Goal: Task Accomplishment & Management: Manage account settings

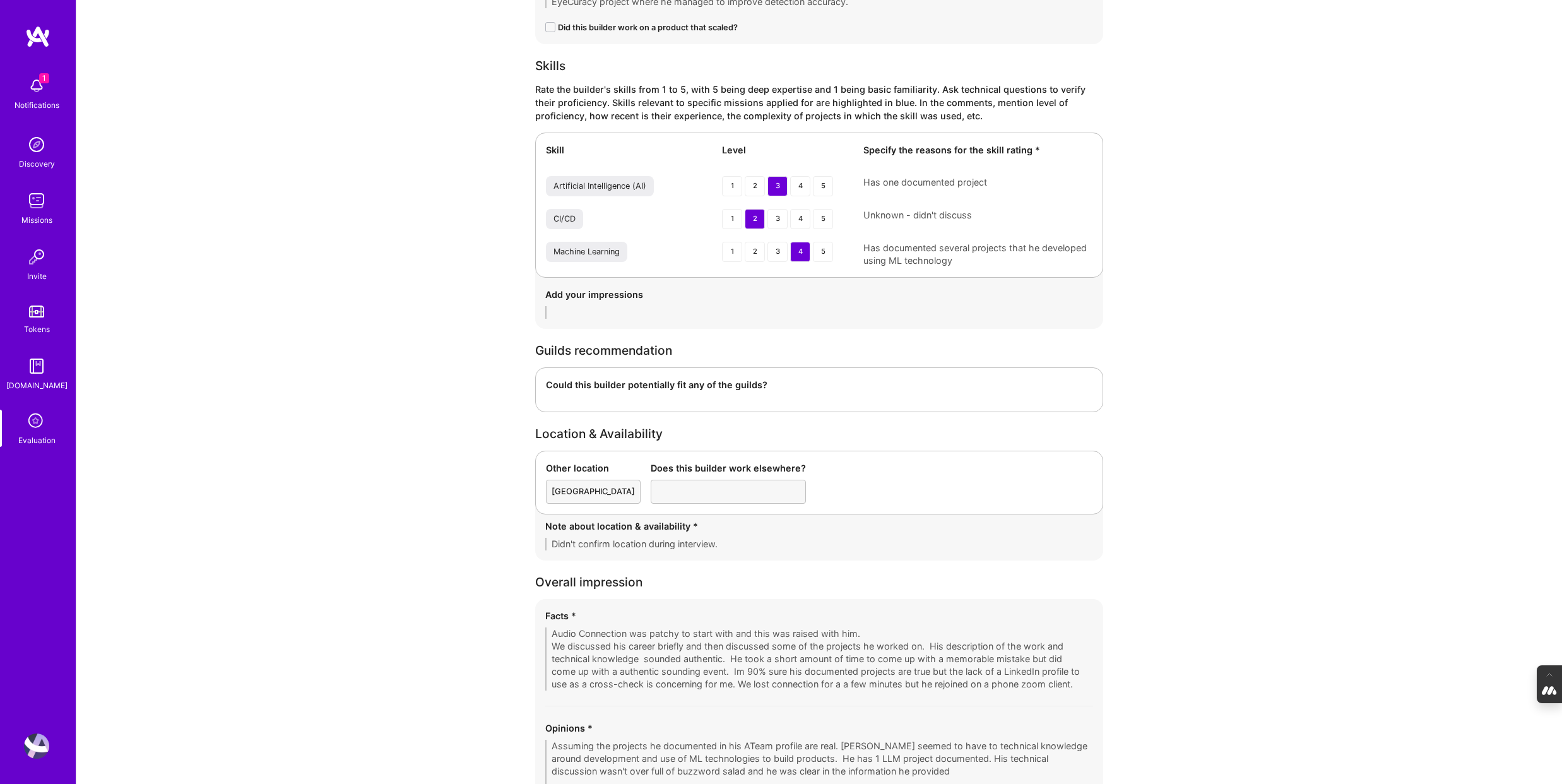
scroll to position [1652, 0]
click at [36, 748] on img at bounding box center [36, 746] width 25 height 25
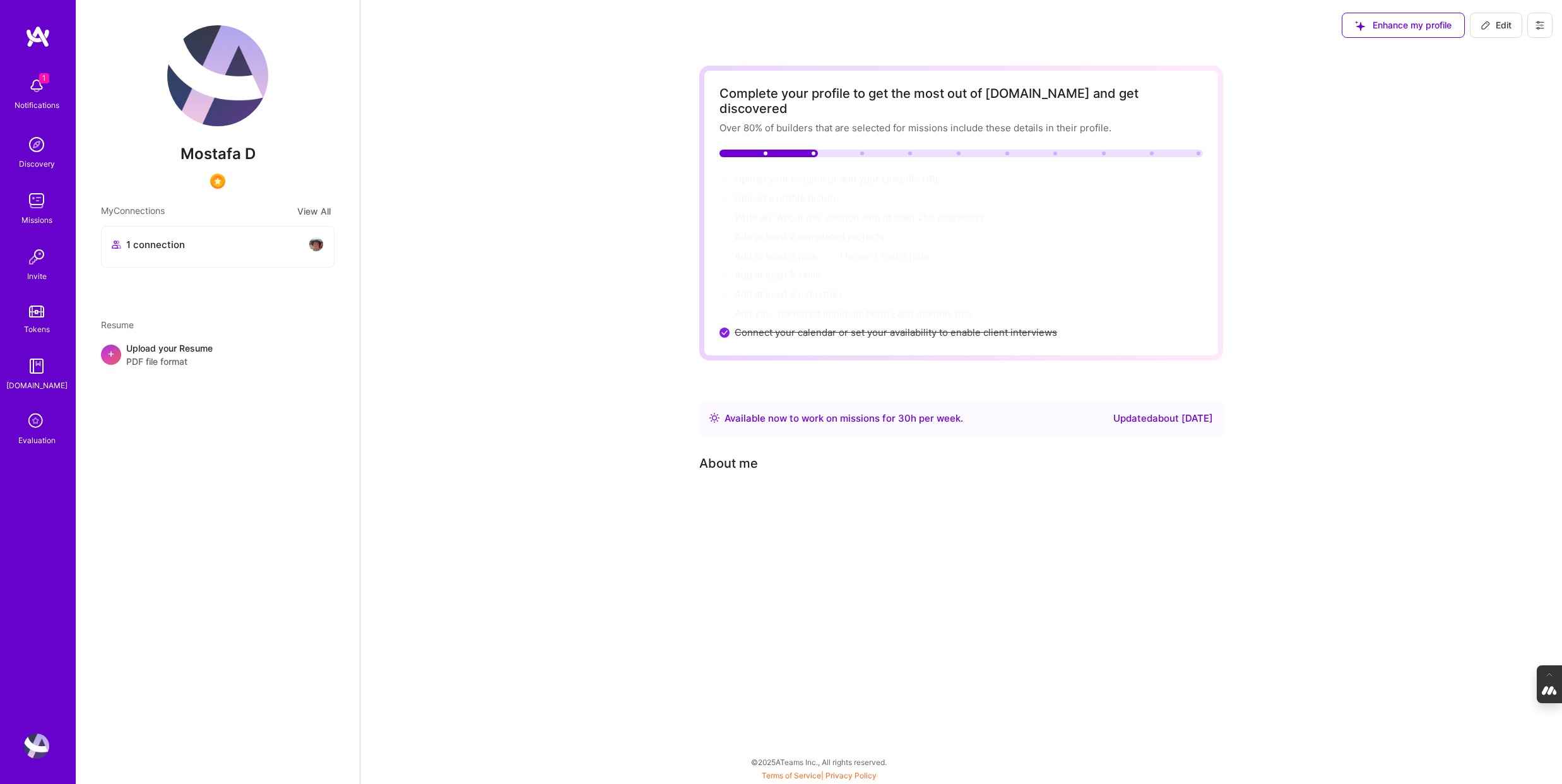
click at [1536, 19] on button at bounding box center [1539, 25] width 25 height 25
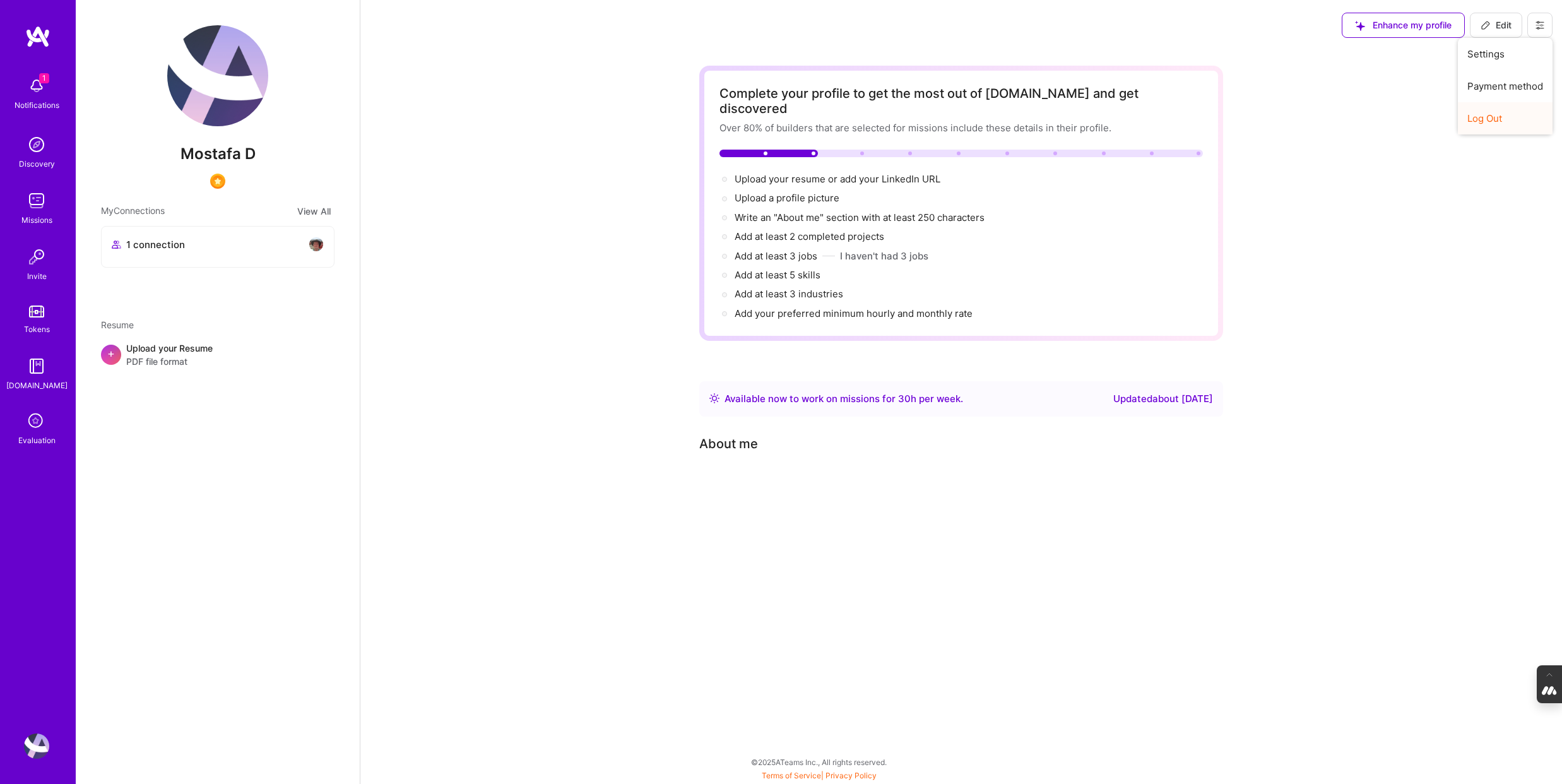
click at [1487, 117] on button "Log Out" at bounding box center [1505, 118] width 95 height 32
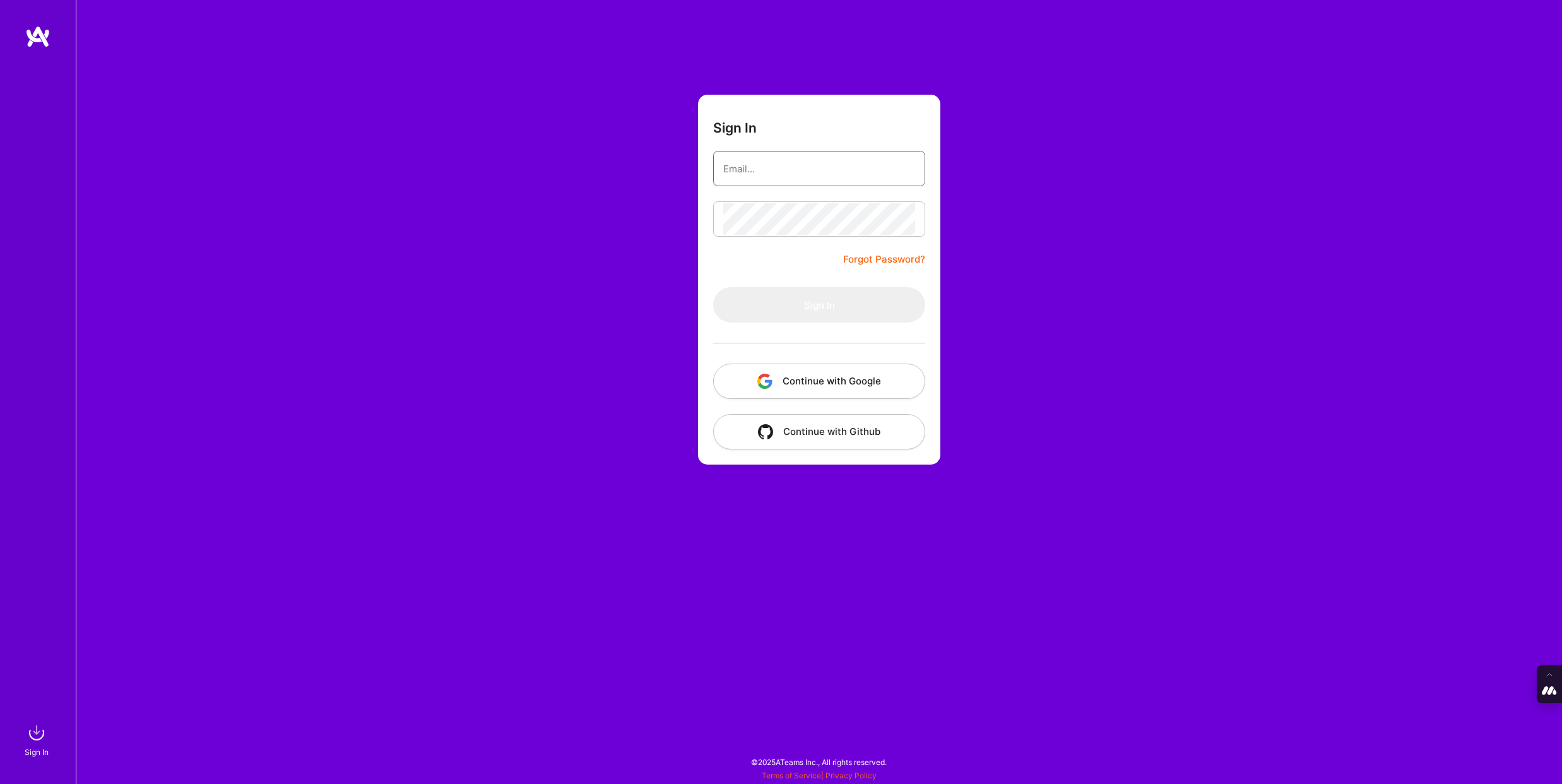
click at [759, 168] on input "email" at bounding box center [819, 168] width 192 height 32
type input "[PERSON_NAME][EMAIL_ADDRESS][DOMAIN_NAME]"
click at [822, 375] on button "Continue with Google" at bounding box center [819, 381] width 212 height 36
